Goal: Obtain resource: Obtain resource

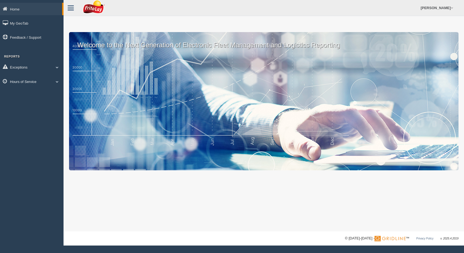
click at [12, 81] on link "Hours of Service" at bounding box center [31, 81] width 63 height 12
click at [17, 103] on link "HOS Violation Audit Reports" at bounding box center [36, 104] width 52 height 10
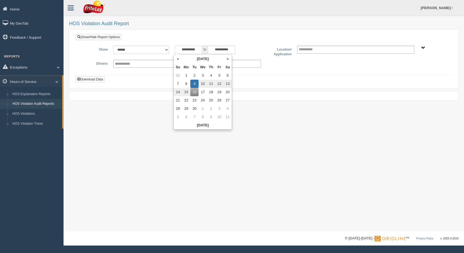
click at [197, 50] on input "**********" at bounding box center [188, 50] width 28 height 8
click at [175, 86] on td "7" at bounding box center [178, 83] width 8 height 8
type input "**********"
click at [228, 47] on input "**********" at bounding box center [222, 50] width 28 height 8
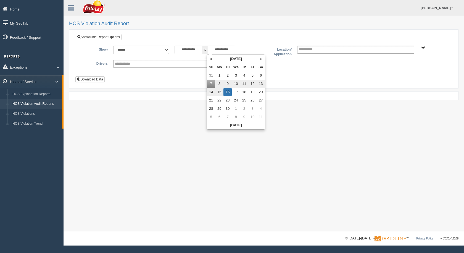
click at [211, 94] on td "14" at bounding box center [211, 92] width 8 height 8
type input "**********"
click at [406, 64] on div "**********" at bounding box center [264, 64] width 368 height 8
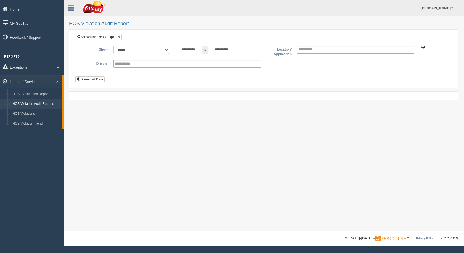
click at [424, 46] on span "SOUTHCENTRAL REGION" at bounding box center [423, 48] width 4 height 4
click at [419, 68] on button "SOUTHCENTRAL REGION" at bounding box center [414, 68] width 47 height 6
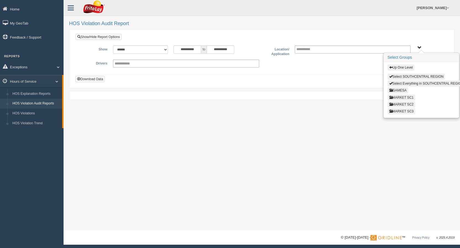
click at [404, 97] on button "MARKET SC1" at bounding box center [401, 98] width 28 height 6
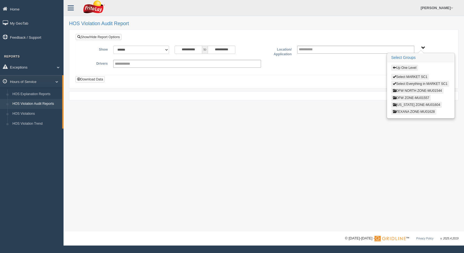
click at [412, 104] on button "OKLAHOMA ZONE-MU01604" at bounding box center [416, 105] width 51 height 6
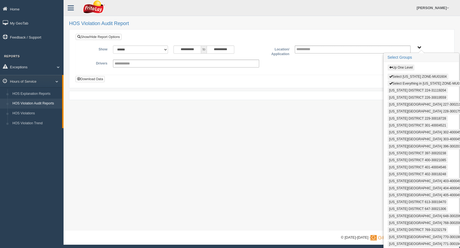
click at [407, 78] on button "Select OKLAHOMA ZONE-MU01604" at bounding box center [417, 77] width 61 height 6
click at [408, 82] on button "Select Everything in OKLAHOMA ZONE-MU01604" at bounding box center [427, 84] width 81 height 6
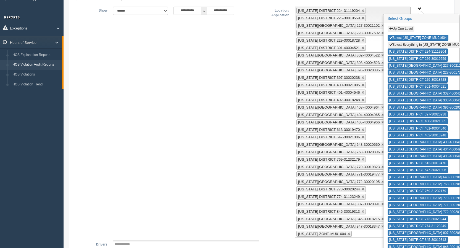
scroll to position [95, 0]
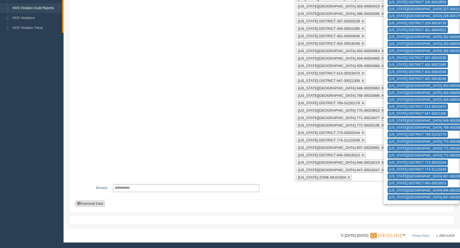
click at [94, 202] on button "Download Data" at bounding box center [89, 204] width 29 height 6
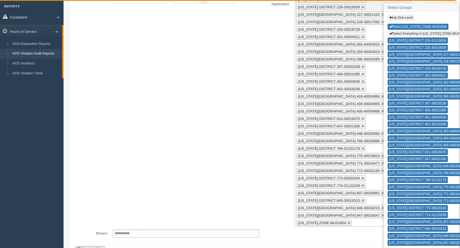
scroll to position [0, 0]
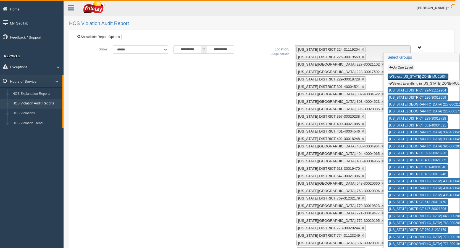
drag, startPoint x: 404, startPoint y: 78, endPoint x: 406, endPoint y: 80, distance: 2.8
click at [405, 78] on button "Select OKLAHOMA ZONE-MU01604" at bounding box center [417, 77] width 61 height 6
click at [407, 84] on button "Select Everything in OKLAHOMA ZONE-MU01604" at bounding box center [427, 84] width 81 height 6
type input "**********"
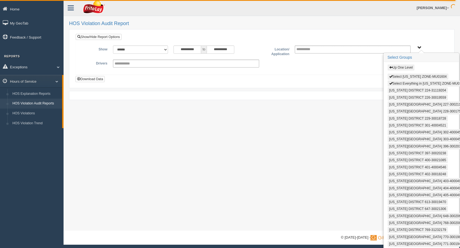
click at [404, 67] on button "Up One Level" at bounding box center [400, 68] width 27 height 6
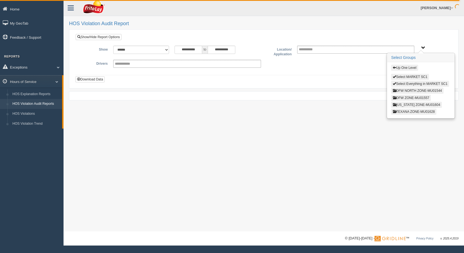
click at [406, 67] on button "Up One Level" at bounding box center [404, 68] width 27 height 6
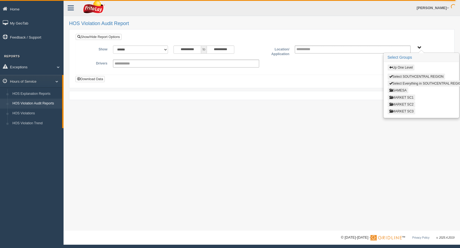
click at [408, 105] on button "MARKET SC2" at bounding box center [401, 105] width 28 height 6
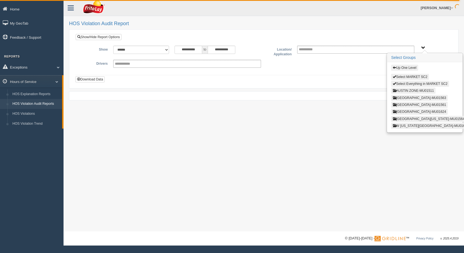
click at [410, 89] on button "AUSTIN ZONE-MU01511" at bounding box center [413, 90] width 44 height 6
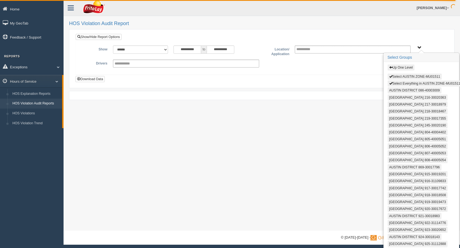
click at [410, 76] on button "Select AUSTIN ZONE-MU01511" at bounding box center [414, 77] width 54 height 6
click at [410, 82] on button "Select Everything in AUSTIN ZONE-MU01511" at bounding box center [424, 84] width 74 height 6
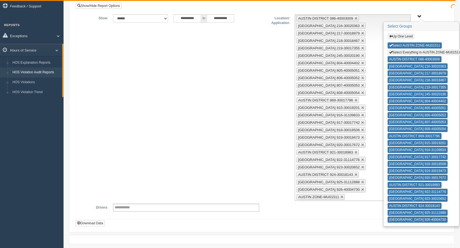
scroll to position [51, 0]
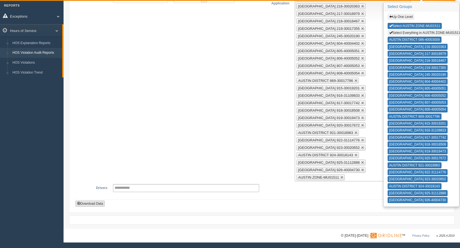
click at [97, 204] on button "Download Data" at bounding box center [89, 204] width 29 height 6
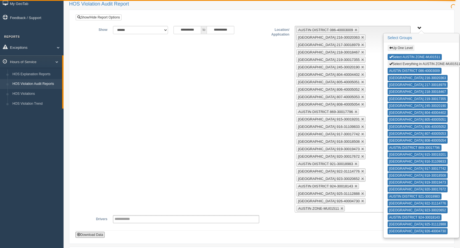
scroll to position [0, 0]
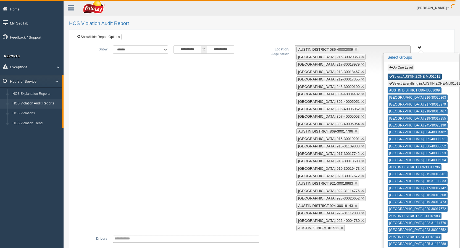
click at [426, 77] on button "Select AUSTIN ZONE-MU01511" at bounding box center [414, 77] width 54 height 6
click at [424, 85] on button "Select Everything in AUSTIN ZONE-MU01511" at bounding box center [424, 84] width 74 height 6
type input "**********"
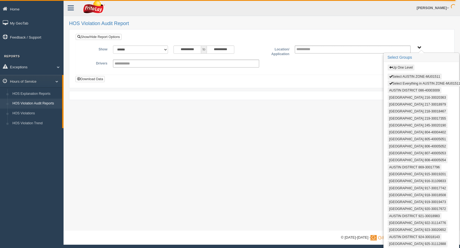
click at [400, 69] on button "Up One Level" at bounding box center [400, 68] width 27 height 6
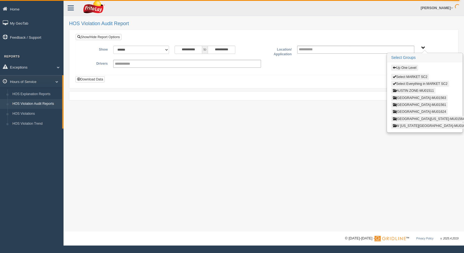
click at [408, 112] on button "SAN ANTONIO ZONE-MU01624" at bounding box center [419, 111] width 57 height 6
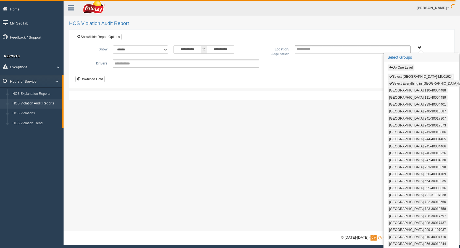
click at [404, 75] on button "Select SAN ANTONIO ZONE-MU01624" at bounding box center [420, 77] width 67 height 6
click at [404, 84] on button "Select Everything in SAN ANTONIO ZONE-MU01624" at bounding box center [430, 84] width 87 height 6
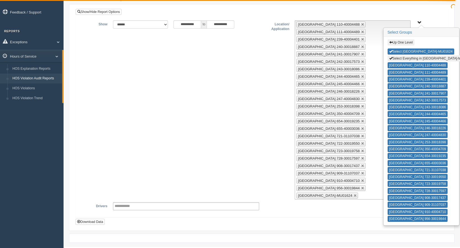
scroll to position [43, 0]
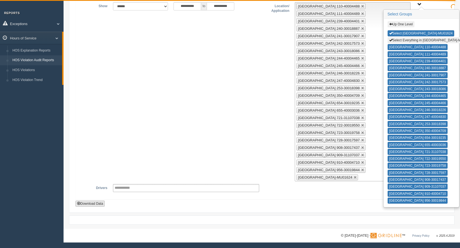
click at [97, 202] on button "Download Data" at bounding box center [89, 204] width 29 height 6
click at [416, 33] on button "Select SAN ANTONIO ZONE-MU01624" at bounding box center [420, 33] width 67 height 6
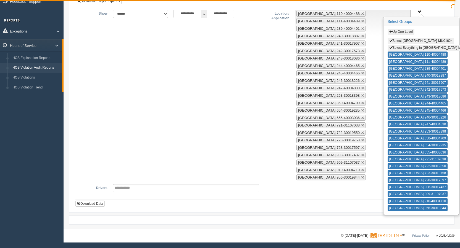
click at [416, 48] on button "Select Everything in SAN ANTONIO ZONE-MU01624" at bounding box center [430, 48] width 87 height 6
type input "**********"
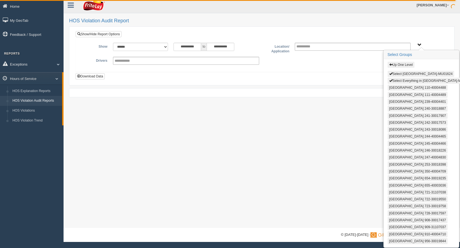
scroll to position [3, 0]
click at [406, 65] on button "Up One Level" at bounding box center [400, 65] width 27 height 6
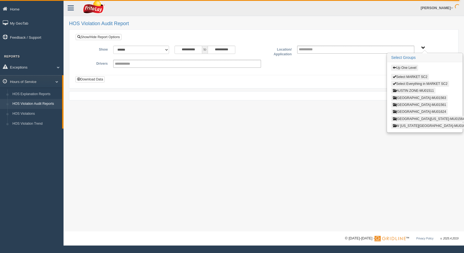
click at [410, 65] on button "Up One Level" at bounding box center [404, 68] width 27 height 6
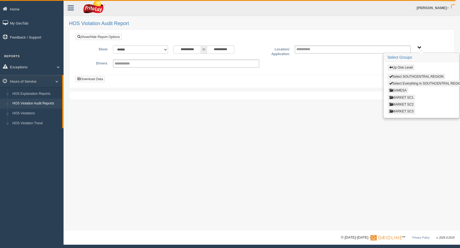
click at [406, 111] on button "MARKET SC3" at bounding box center [401, 111] width 28 height 6
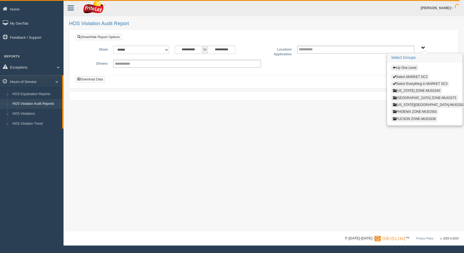
click at [412, 96] on button "LAS VEGAS ZONE-MU01573" at bounding box center [424, 98] width 67 height 6
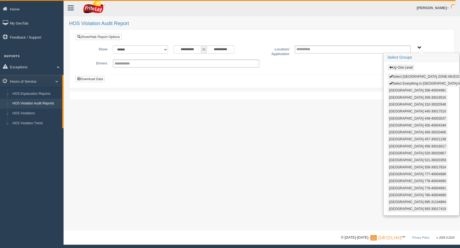
click at [409, 75] on button "Select LAS VEGAS ZONE-MU01573" at bounding box center [425, 77] width 77 height 6
click at [409, 82] on button "Select Everything in LAS VEGAS ZONE-MU01573" at bounding box center [430, 84] width 87 height 6
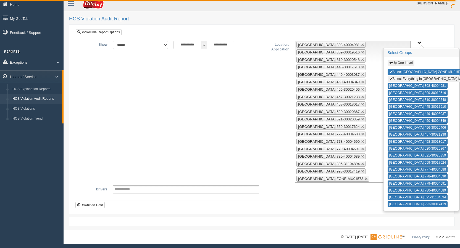
scroll to position [6, 0]
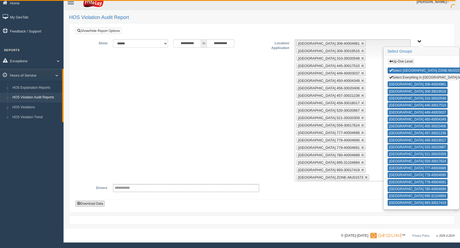
click at [94, 206] on button "Download Data" at bounding box center [89, 204] width 29 height 6
